Goal: Task Accomplishment & Management: Use online tool/utility

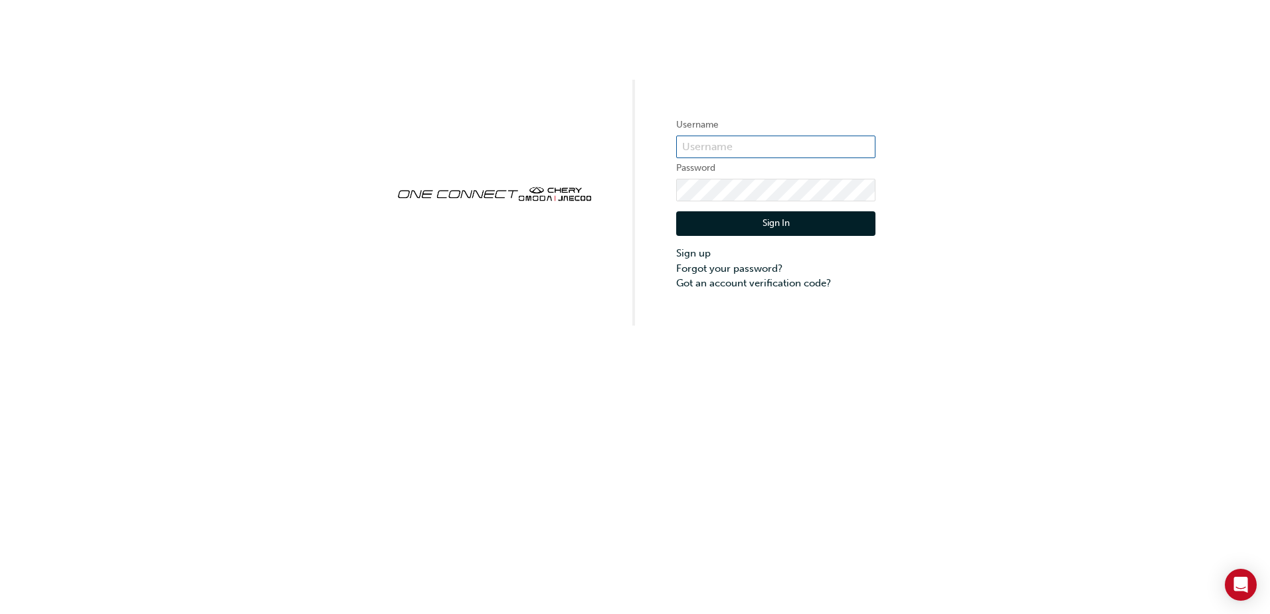
click at [796, 154] on input "text" at bounding box center [775, 147] width 199 height 23
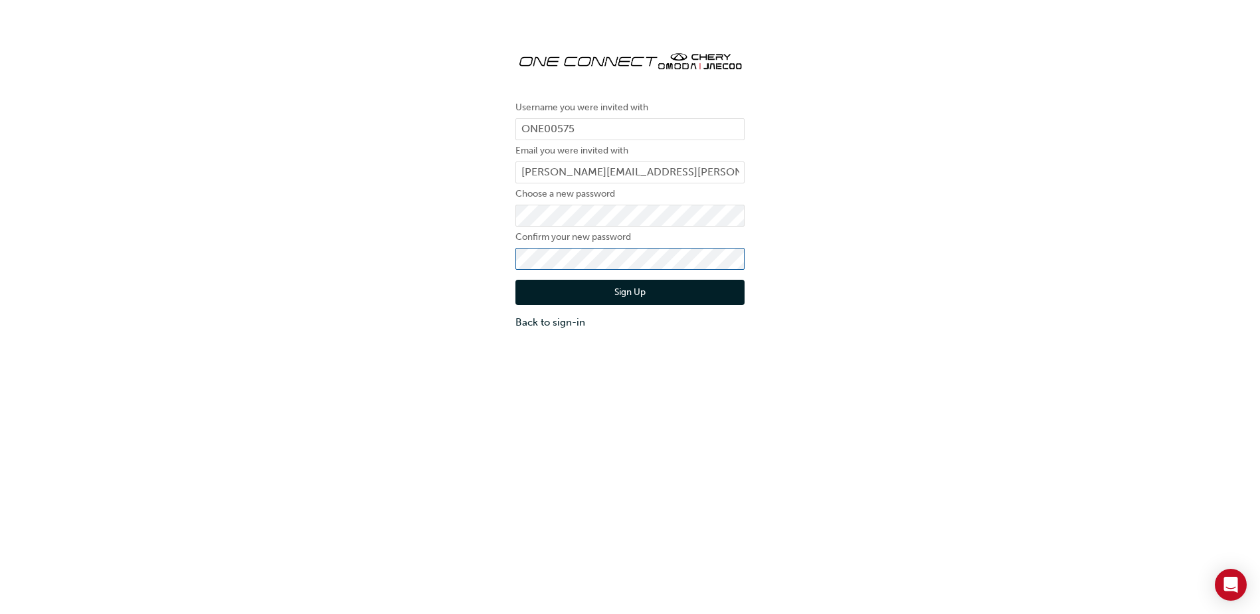
click button "Sign Up" at bounding box center [630, 292] width 229 height 25
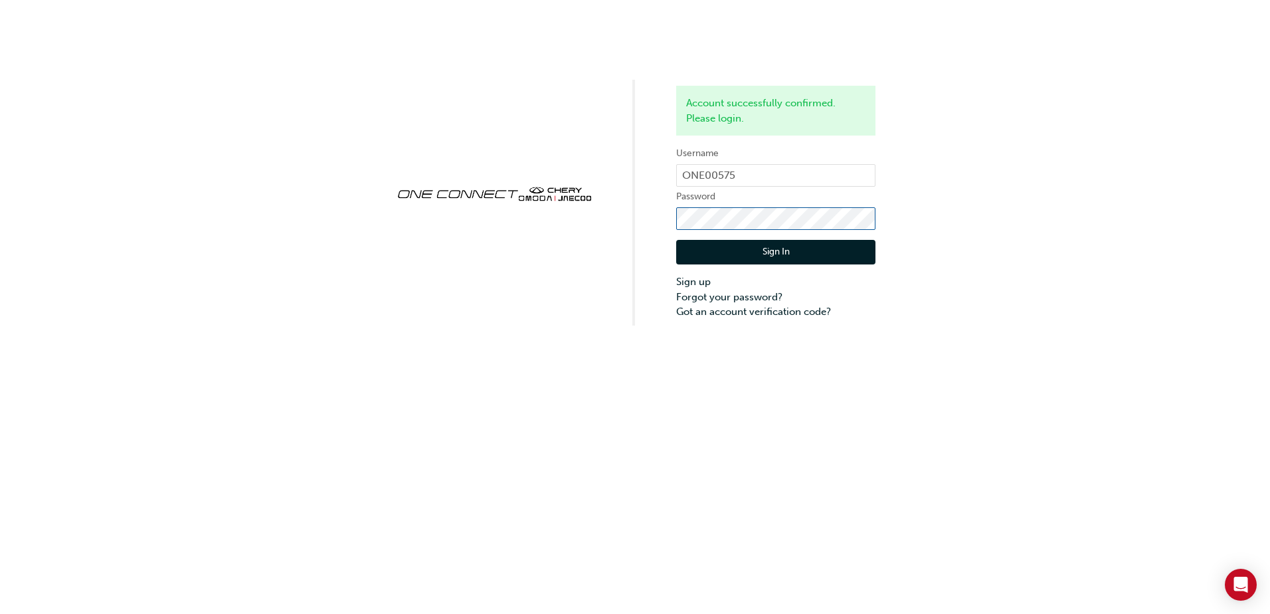
click button "Sign In" at bounding box center [775, 252] width 199 height 25
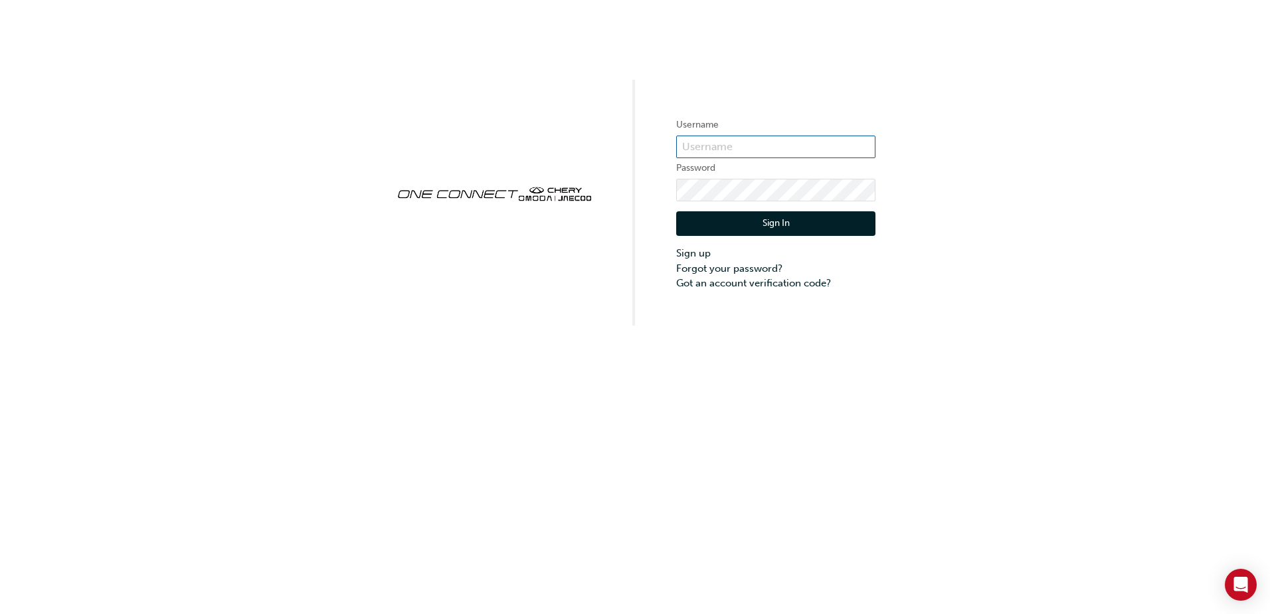
click at [724, 138] on input "text" at bounding box center [775, 147] width 199 height 23
type input "emma.reynolds@geraldslaven.com.au"
click button "Sign In" at bounding box center [775, 223] width 199 height 25
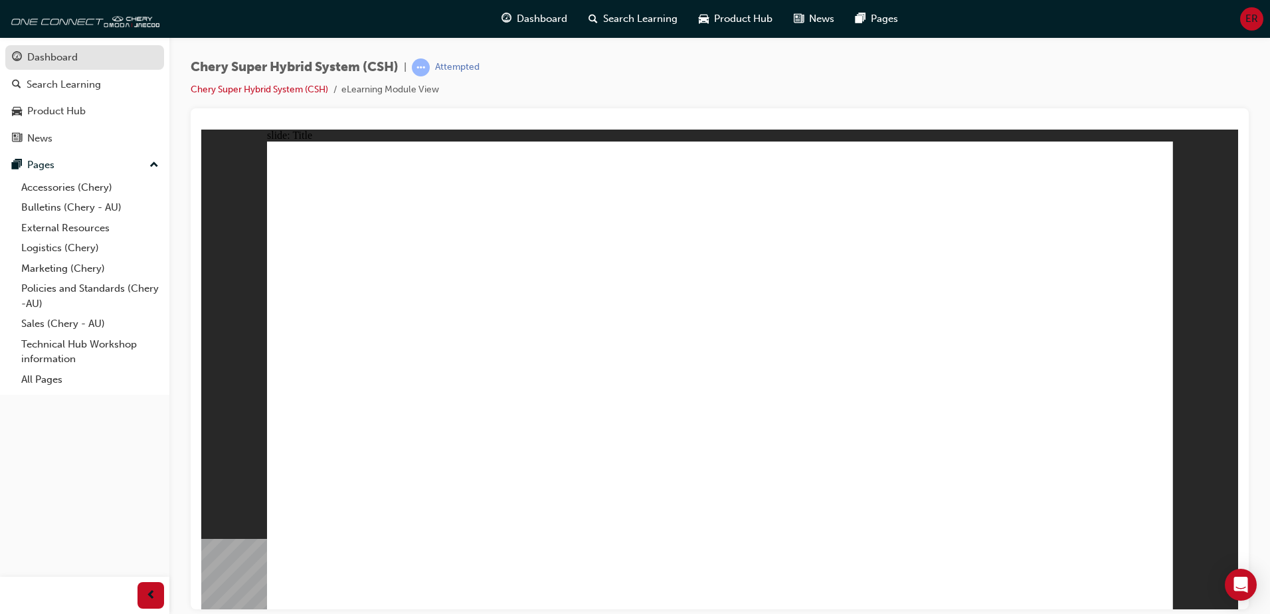
click at [21, 62] on span "guage-icon" at bounding box center [17, 58] width 10 height 12
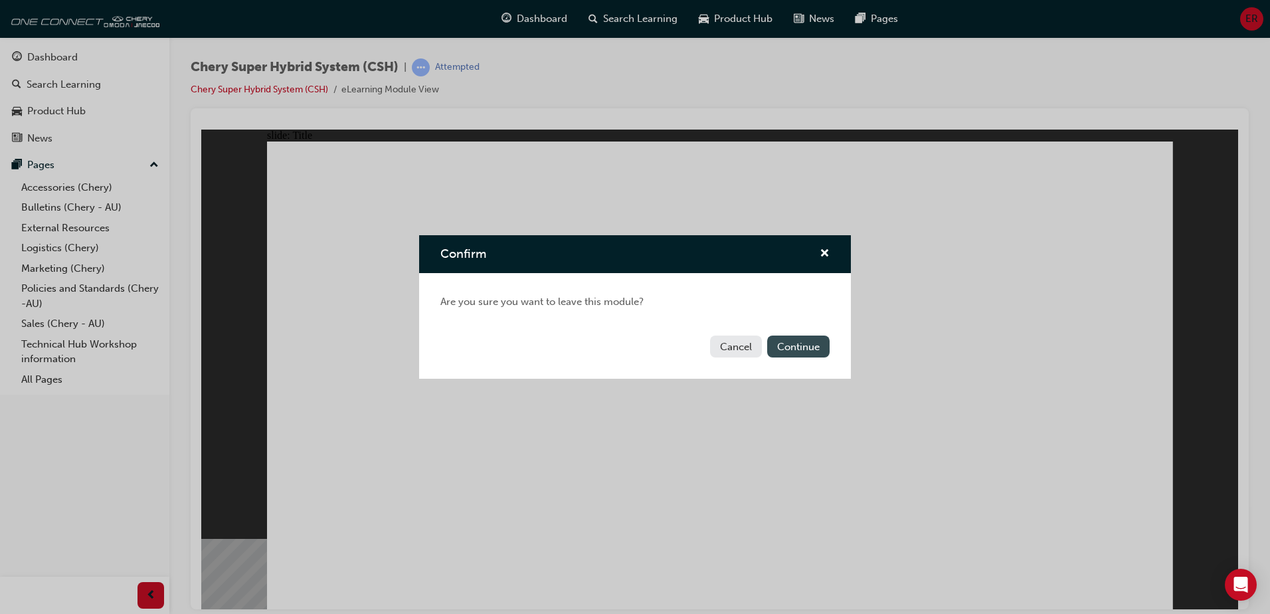
click at [821, 342] on button "Continue" at bounding box center [798, 347] width 62 height 22
